Goal: Task Accomplishment & Management: Complete application form

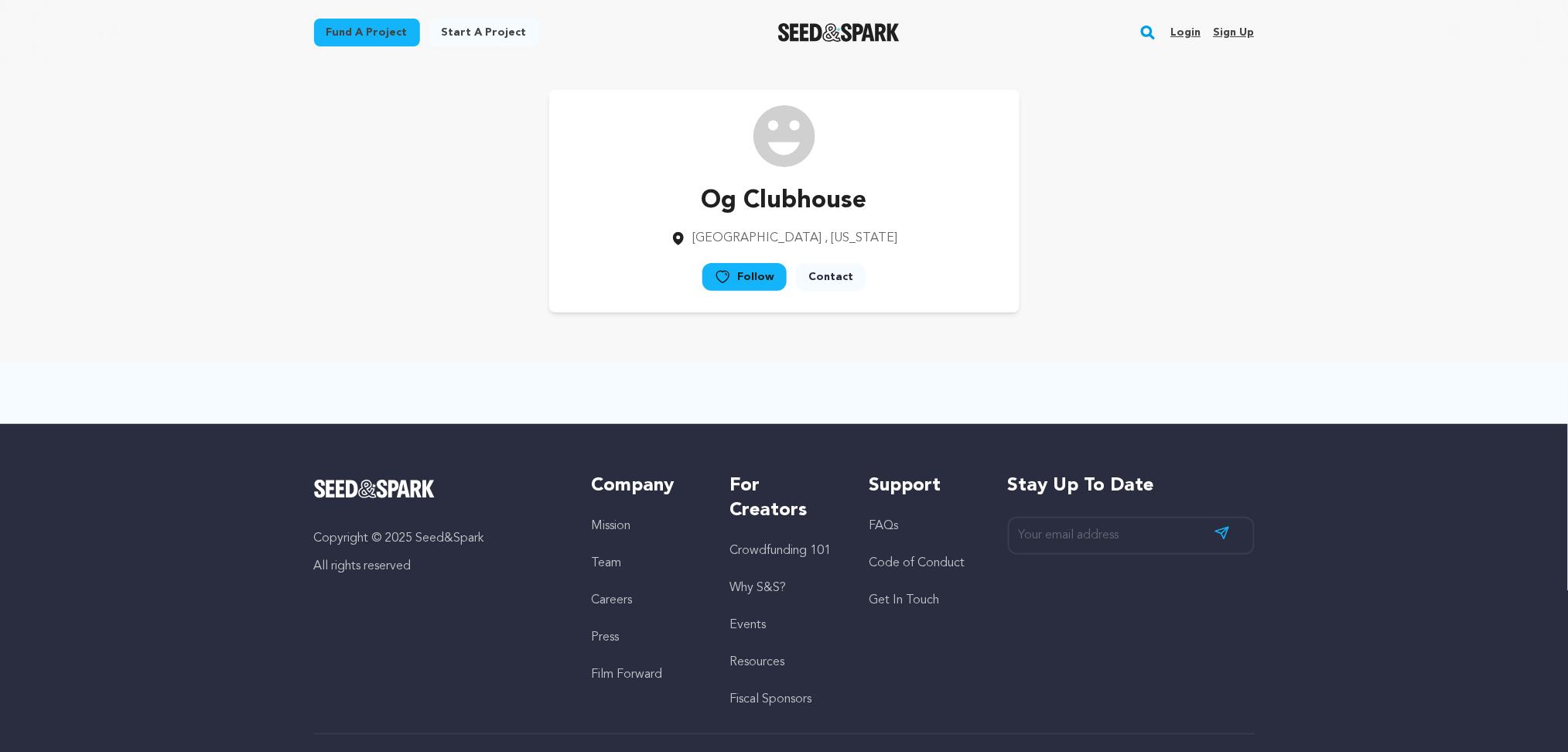
click at [1245, 32] on link "Sign up" at bounding box center [1233, 32] width 41 height 25
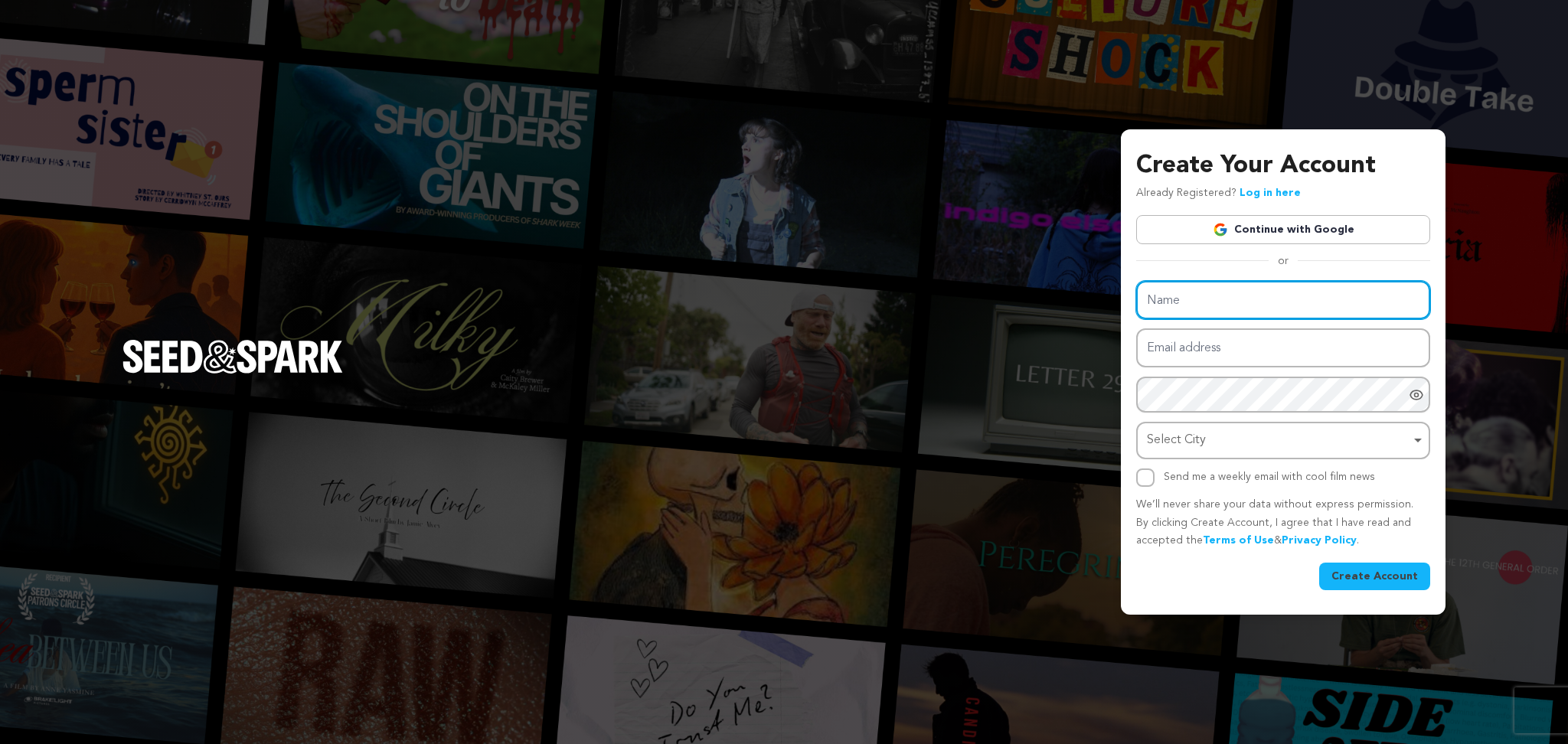
click at [1188, 307] on input "Name" at bounding box center [1282, 300] width 294 height 39
paste input "FK Roofing"
type input "FK Roofing"
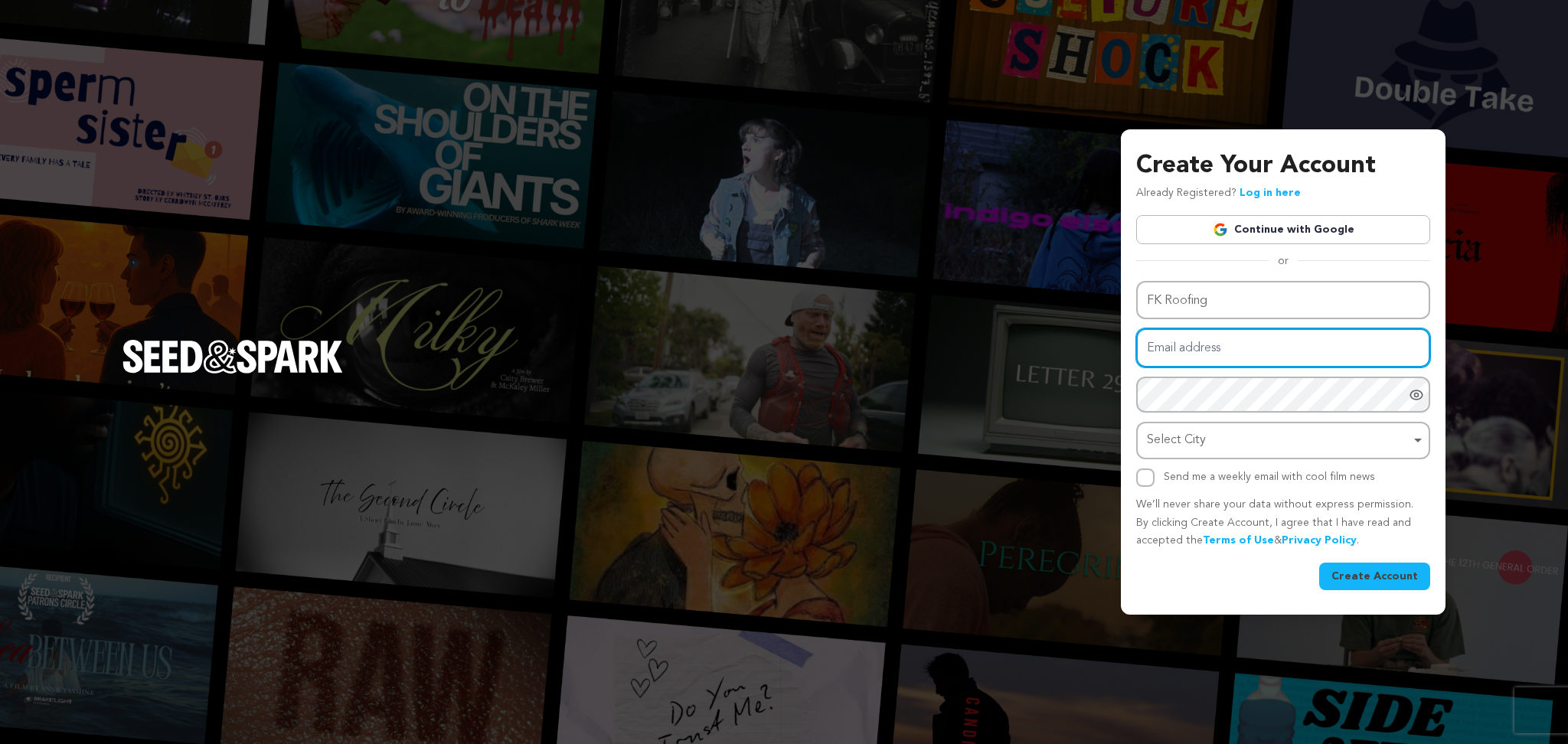
click at [1161, 347] on input "Email address" at bounding box center [1282, 348] width 294 height 39
paste input "tyquto@forexnews.bg"
click at [1165, 434] on div "Select City Remove item" at bounding box center [1278, 440] width 263 height 22
type input "tyquto@forexnews.bg"
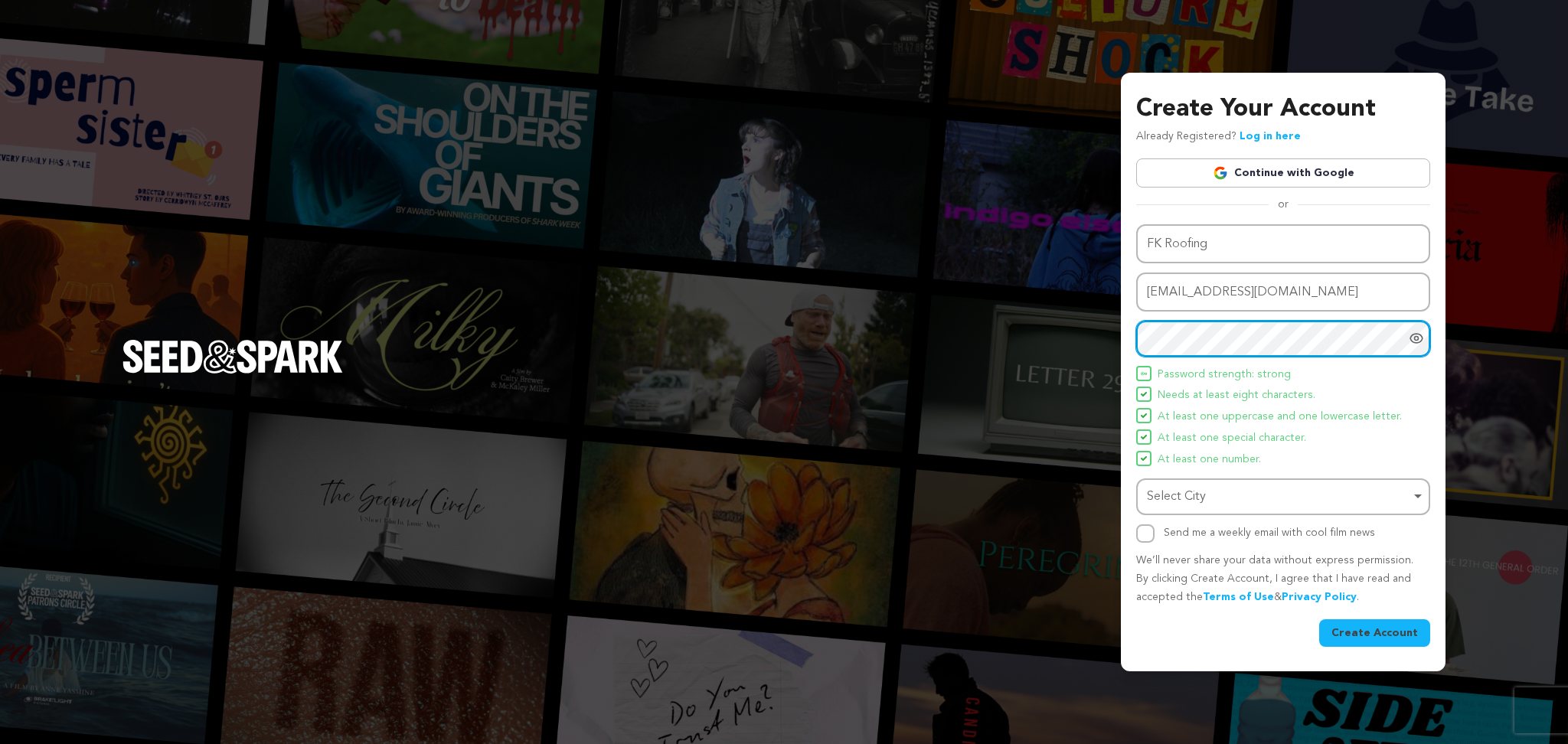
click at [1185, 486] on div "Select City Remove item" at bounding box center [1278, 497] width 263 height 22
click at [1170, 494] on div "Select City Remove item" at bounding box center [1278, 497] width 263 height 22
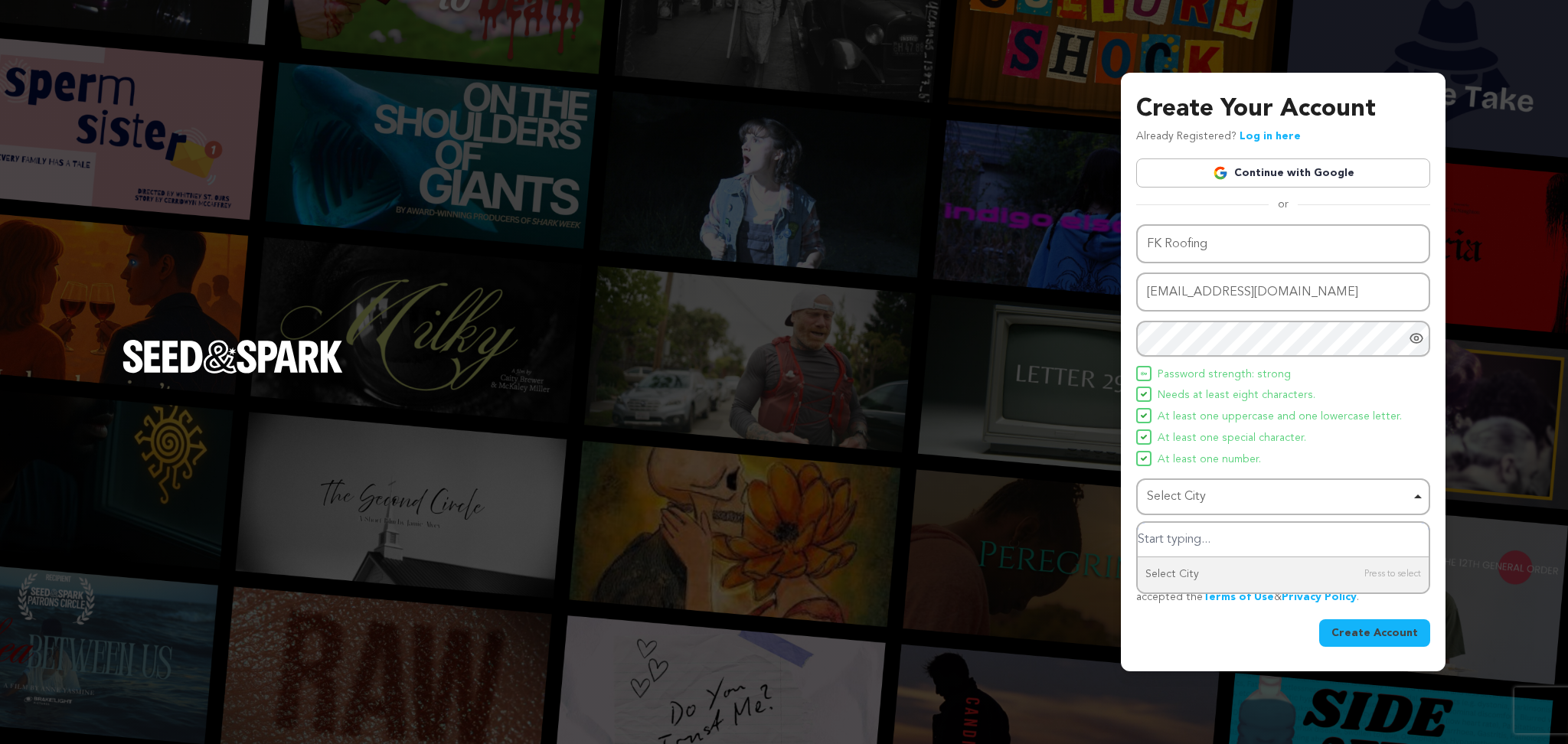
paste input "Falkirk"
type input "Falkirk"
click at [1152, 536] on input "Send me a weekly email with cool film news" at bounding box center [1145, 534] width 18 height 18
checkbox input "true"
click at [1350, 619] on button "Create Account" at bounding box center [1375, 633] width 111 height 28
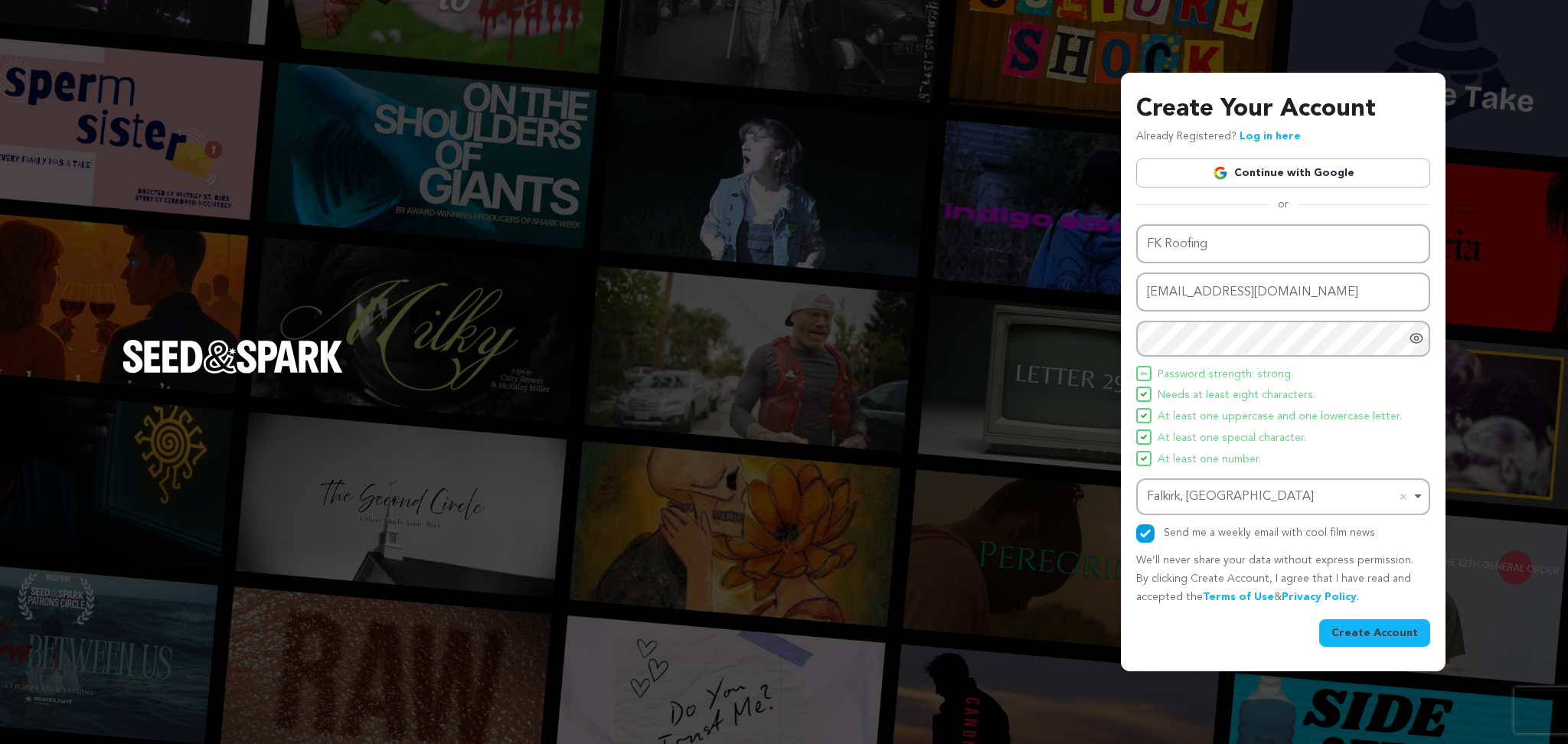
click at [1350, 628] on button "Create Account" at bounding box center [1375, 633] width 111 height 28
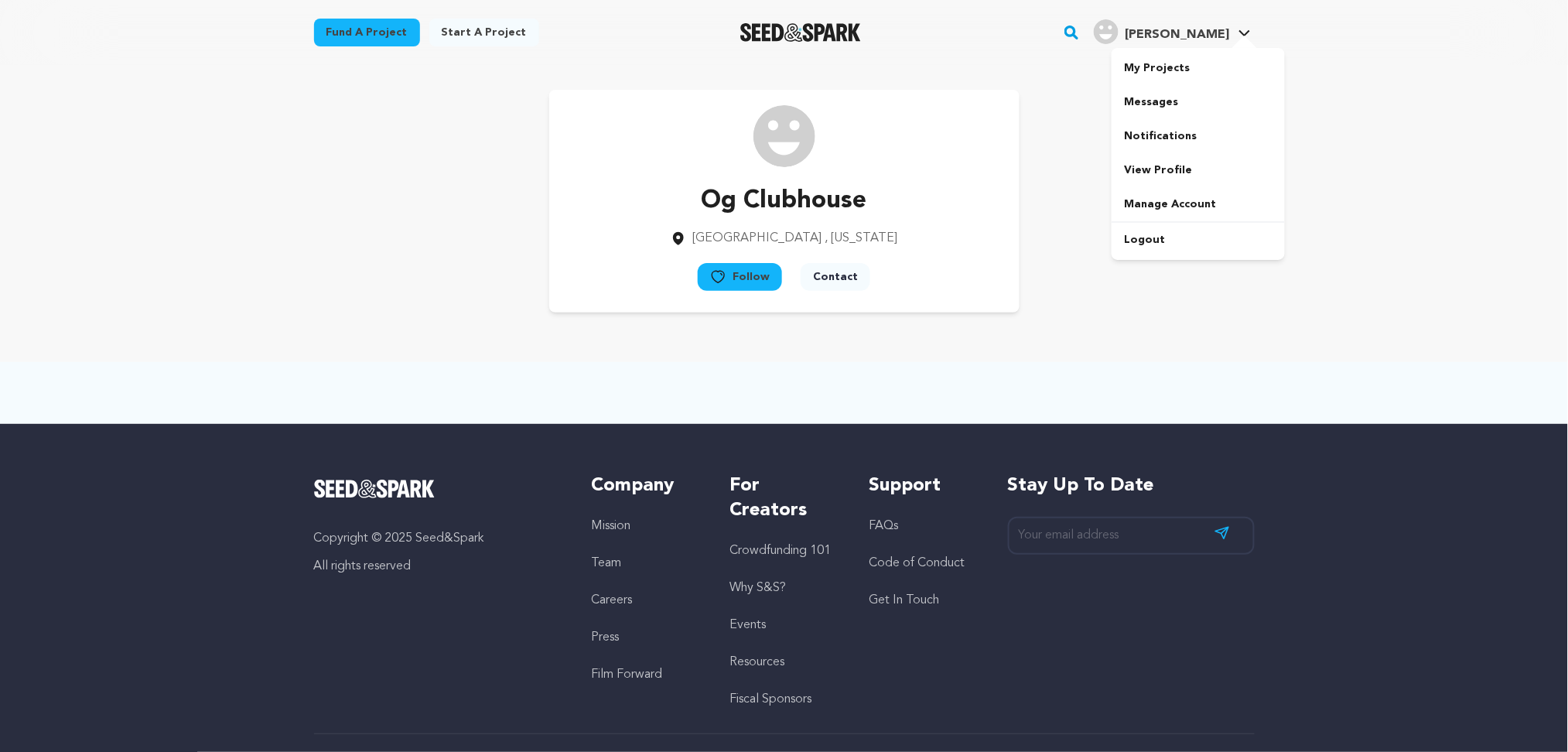
click at [1214, 36] on span "FK R." at bounding box center [1177, 35] width 104 height 13
